Goal: Information Seeking & Learning: Learn about a topic

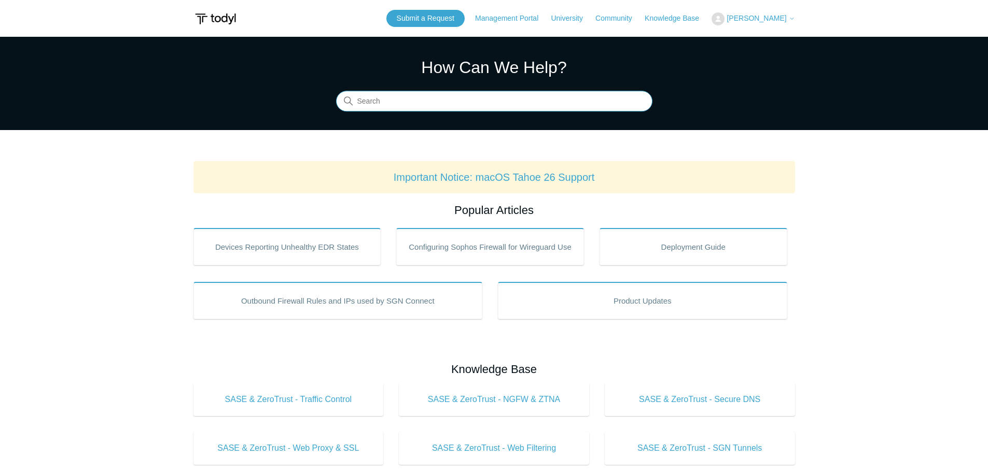
click at [375, 109] on input "Search" at bounding box center [494, 101] width 316 height 21
type input "packet loss"
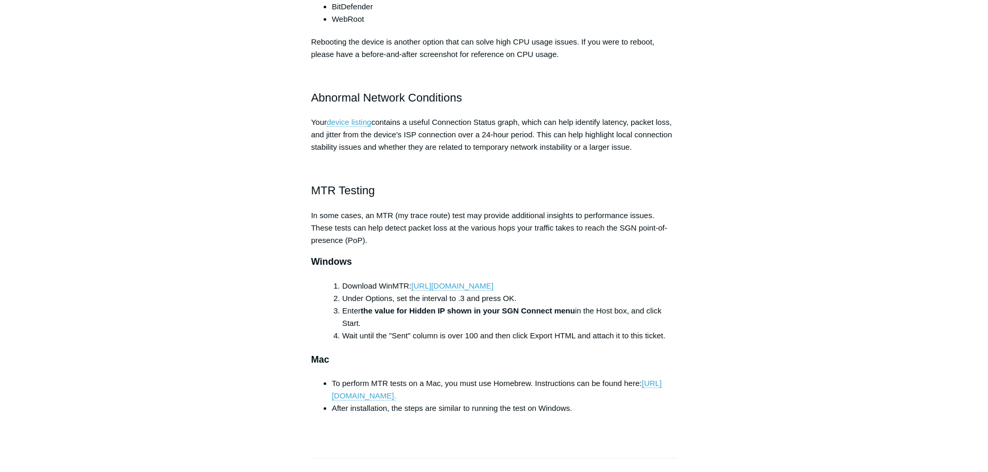
scroll to position [570, 0]
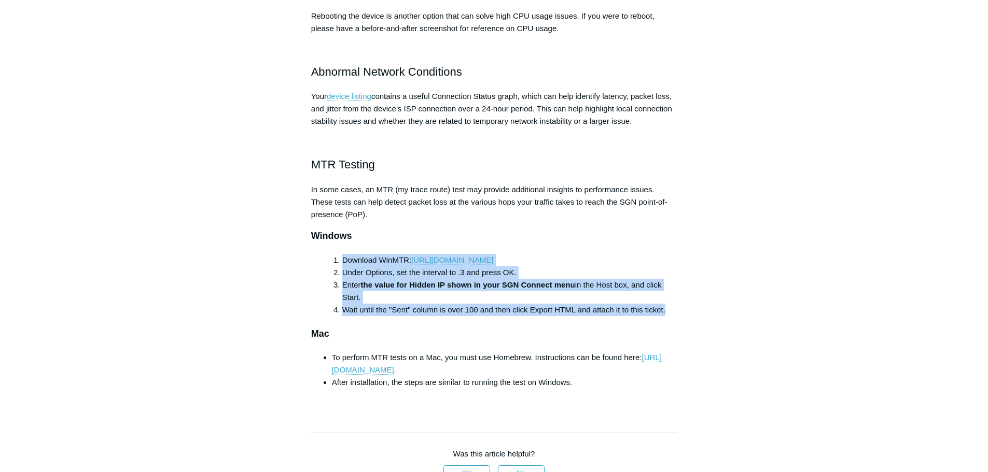
drag, startPoint x: 671, startPoint y: 308, endPoint x: 335, endPoint y: 258, distance: 339.7
click at [335, 258] on ol "Download WinMTR: https://sourceforge.net/projects/winmtr/ Under Options, set th…" at bounding box center [504, 285] width 345 height 62
copy ol "Download WinMTR: https://sourceforge.net/projects/winmtr/ Under Options, set th…"
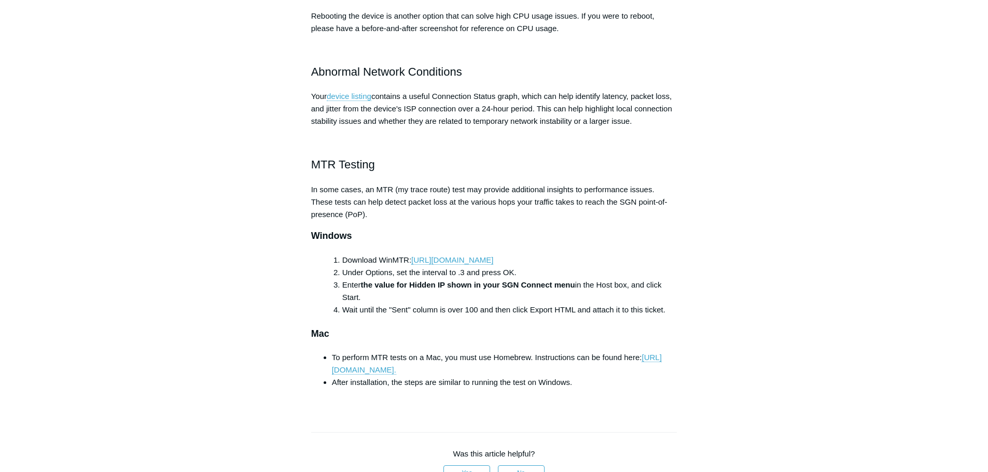
click at [501, 212] on p "In some cases, an MTR (my trace route) test may provide additional insights to …" at bounding box center [494, 202] width 366 height 37
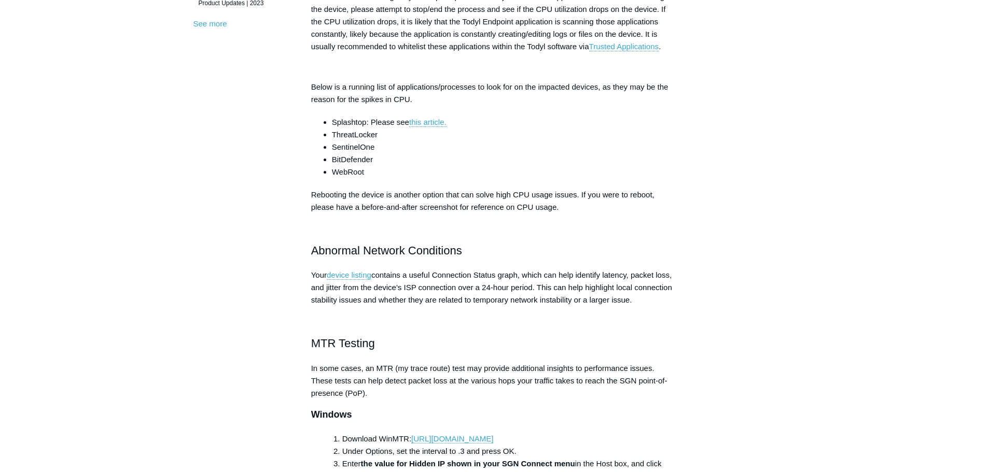
scroll to position [363, 0]
